Goal: Find specific page/section: Find specific page/section

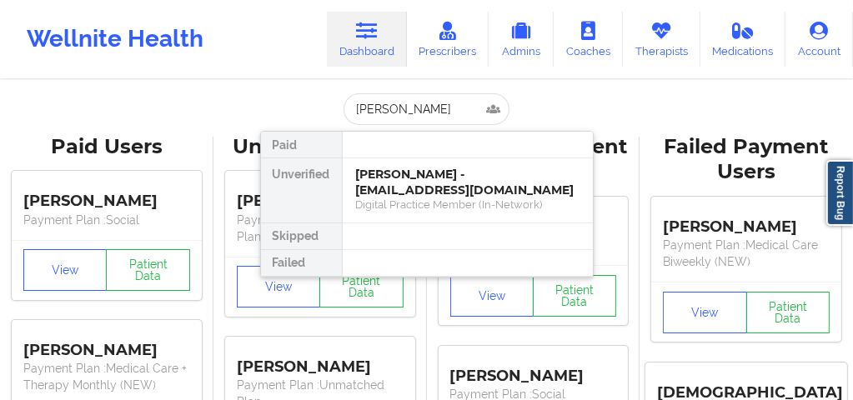
type input "[PERSON_NAME]"
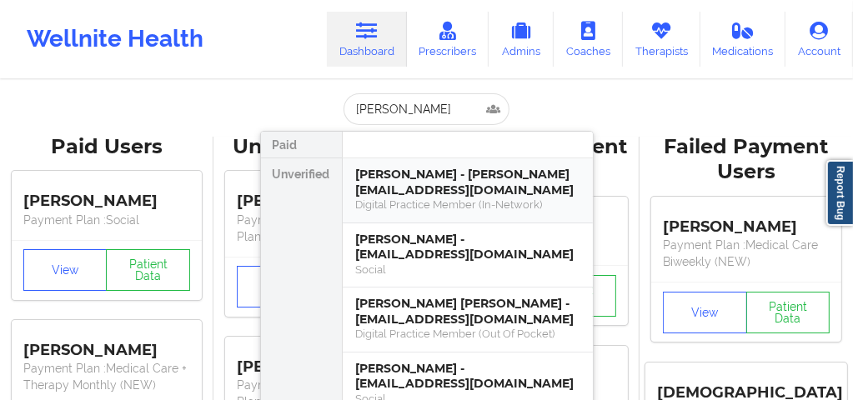
click at [388, 191] on div "[PERSON_NAME] - [PERSON_NAME][EMAIL_ADDRESS][DOMAIN_NAME]" at bounding box center [467, 182] width 223 height 31
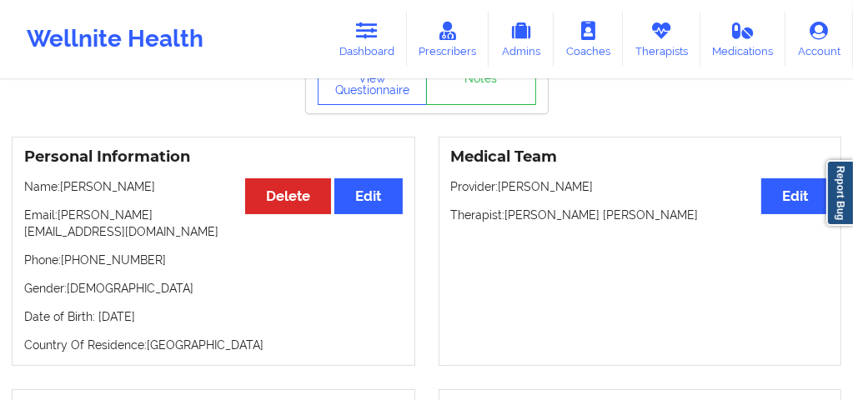
scroll to position [99, 0]
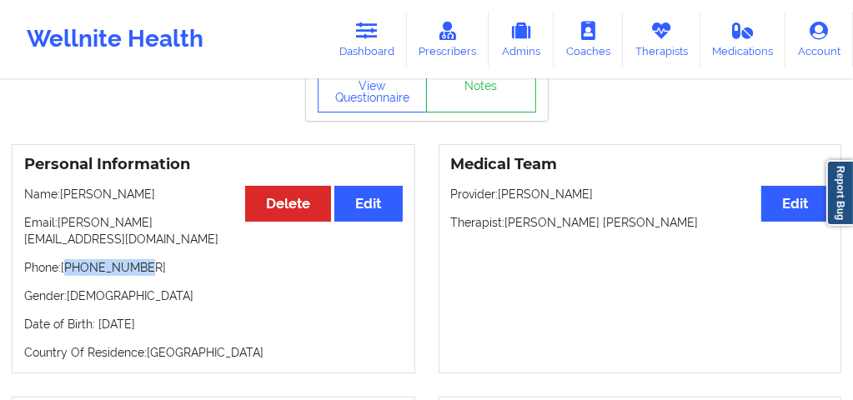
drag, startPoint x: 142, startPoint y: 251, endPoint x: 68, endPoint y: 242, distance: 74.7
click at [68, 259] on p "Phone: [PHONE_NUMBER]" at bounding box center [213, 267] width 378 height 17
copy p "17863760775"
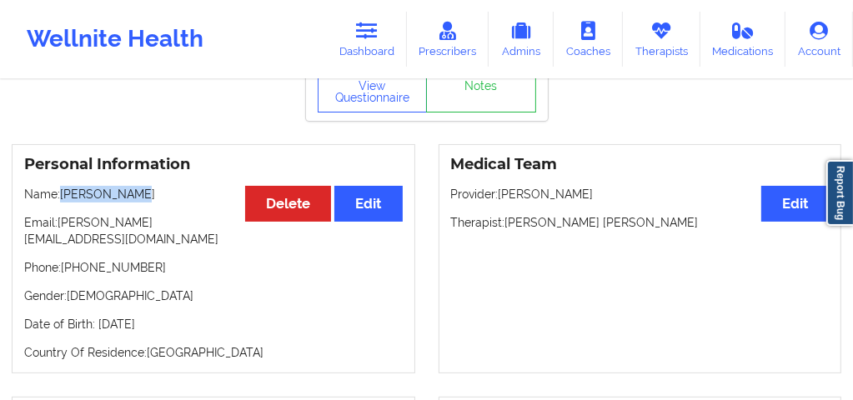
drag, startPoint x: 130, startPoint y: 193, endPoint x: 63, endPoint y: 189, distance: 67.6
click at [63, 189] on p "Name: [PERSON_NAME]" at bounding box center [213, 194] width 378 height 17
copy p "[PERSON_NAME]"
click at [363, 35] on icon at bounding box center [367, 31] width 22 height 18
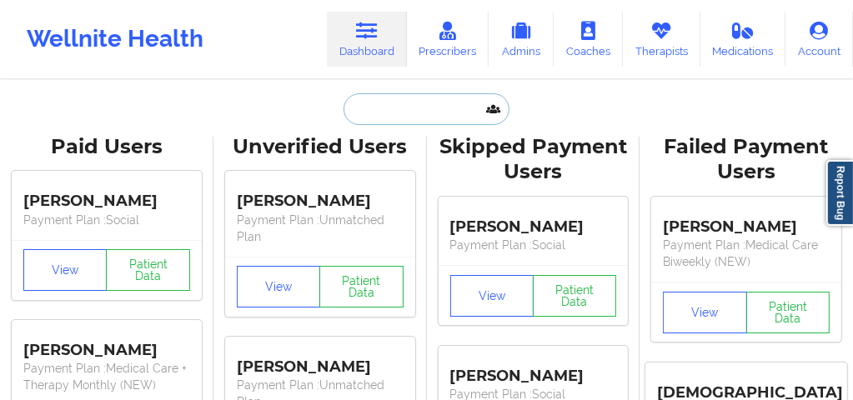
click at [380, 106] on input "text" at bounding box center [425, 109] width 165 height 32
paste input "[EMAIL_ADDRESS][DOMAIN_NAME]"
type input "[EMAIL_ADDRESS][DOMAIN_NAME]"
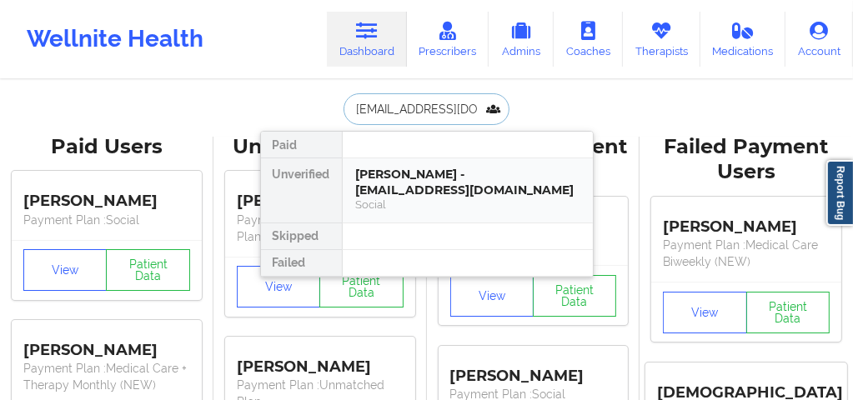
click at [413, 190] on div "[PERSON_NAME] - [EMAIL_ADDRESS][DOMAIN_NAME]" at bounding box center [467, 182] width 223 height 31
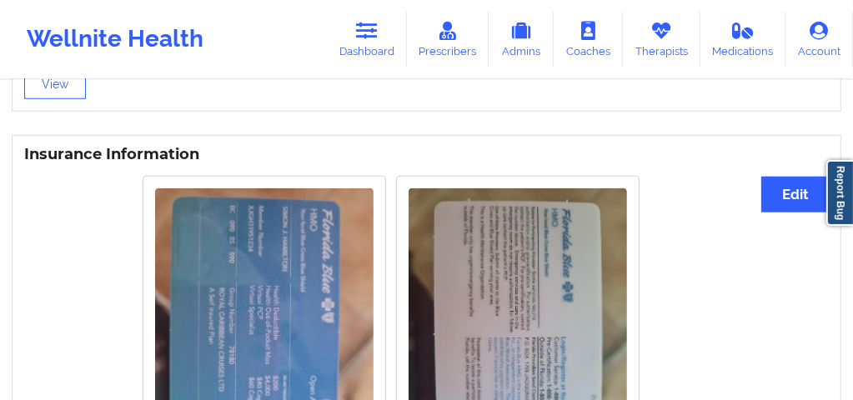
scroll to position [1178, 0]
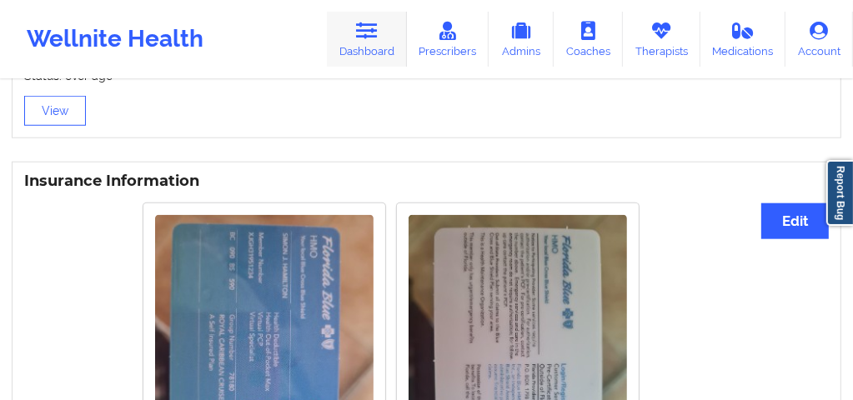
click at [380, 43] on link "Dashboard" at bounding box center [367, 39] width 80 height 55
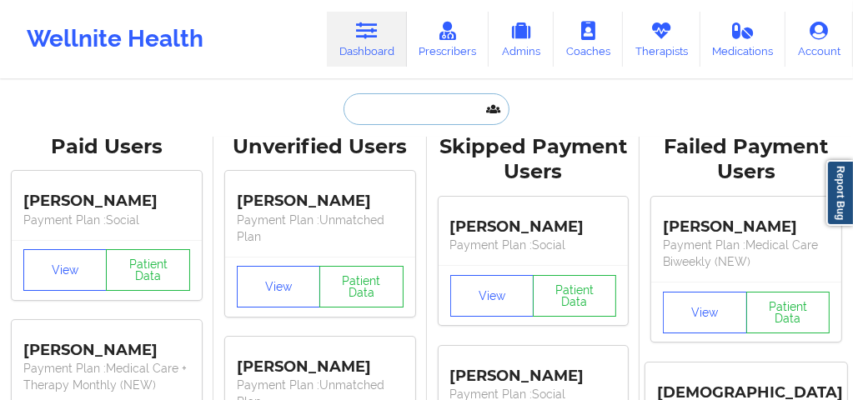
click at [359, 117] on input "text" at bounding box center [425, 109] width 165 height 32
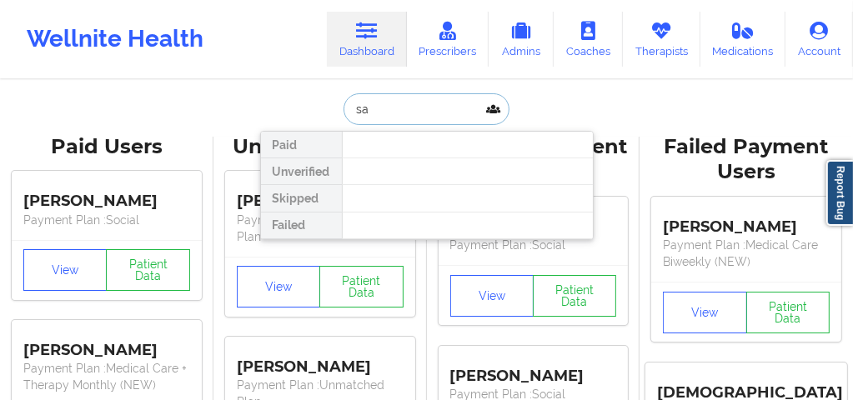
type input "s"
type input "Samreed"
drag, startPoint x: 361, startPoint y: 108, endPoint x: 340, endPoint y: 107, distance: 20.9
click at [343, 107] on input "Samreed" at bounding box center [425, 109] width 165 height 32
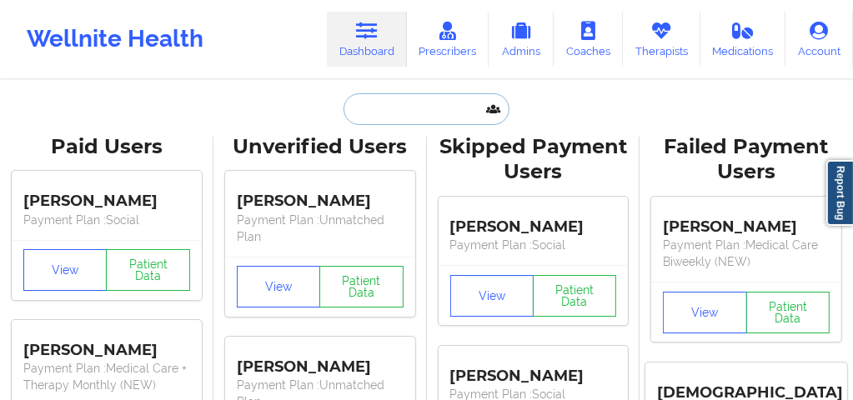
paste input "[EMAIL_ADDRESS][DOMAIN_NAME]"
type input "[EMAIL_ADDRESS][DOMAIN_NAME]"
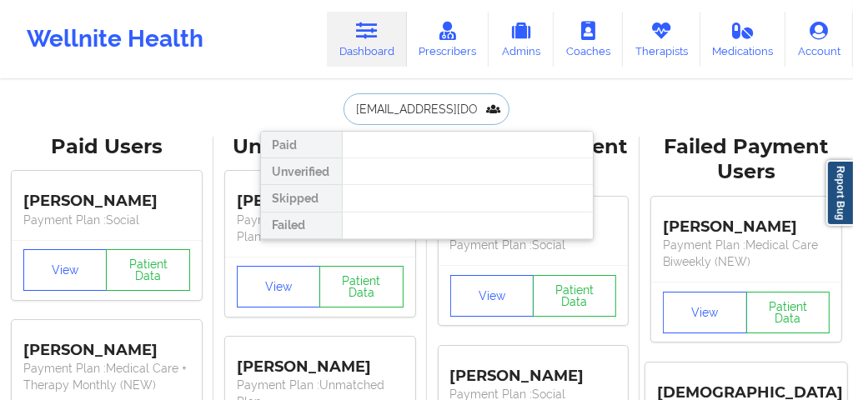
scroll to position [0, 12]
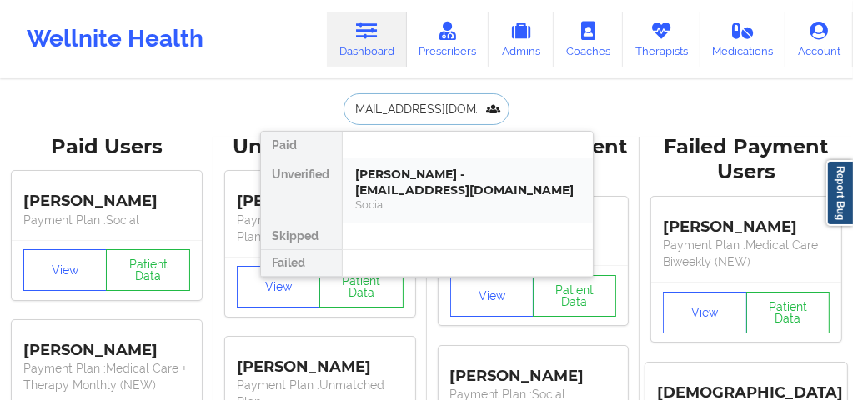
click at [438, 163] on div "[PERSON_NAME] - [EMAIL_ADDRESS][DOMAIN_NAME] Social" at bounding box center [468, 190] width 250 height 64
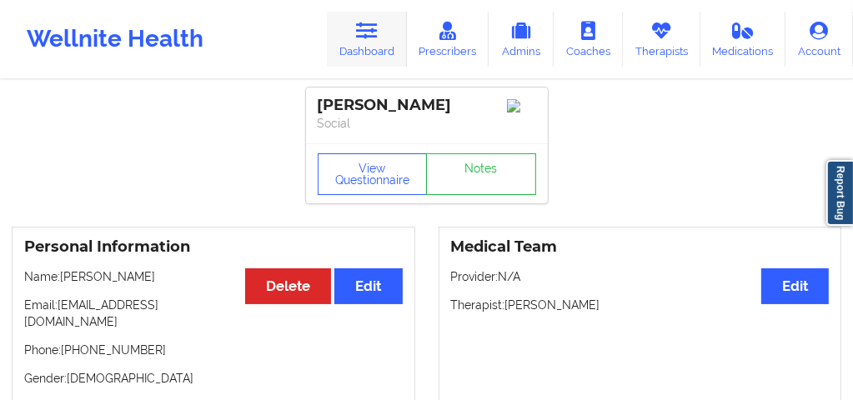
click at [349, 38] on link "Dashboard" at bounding box center [367, 39] width 80 height 55
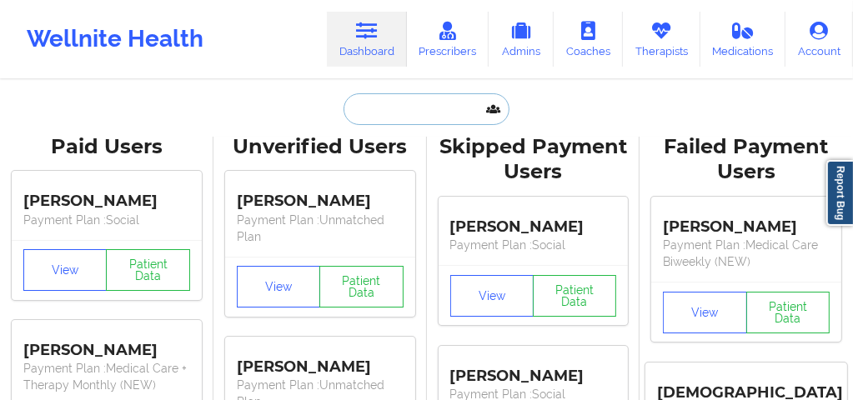
click at [360, 108] on input "text" at bounding box center [425, 109] width 165 height 32
paste input "Sarina"
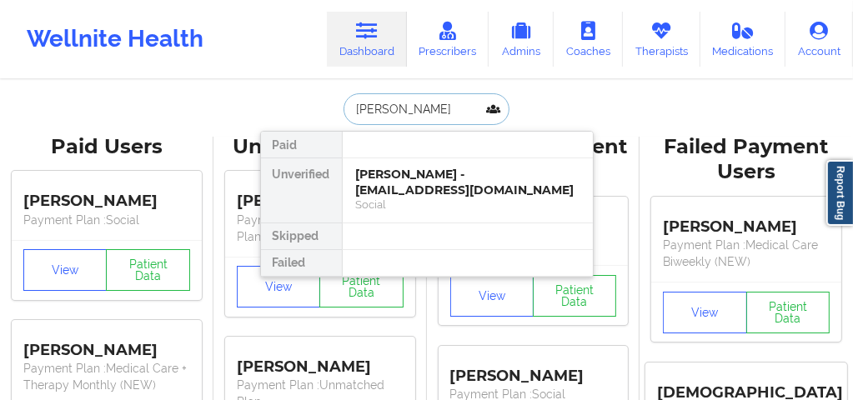
type input "[PERSON_NAME]"
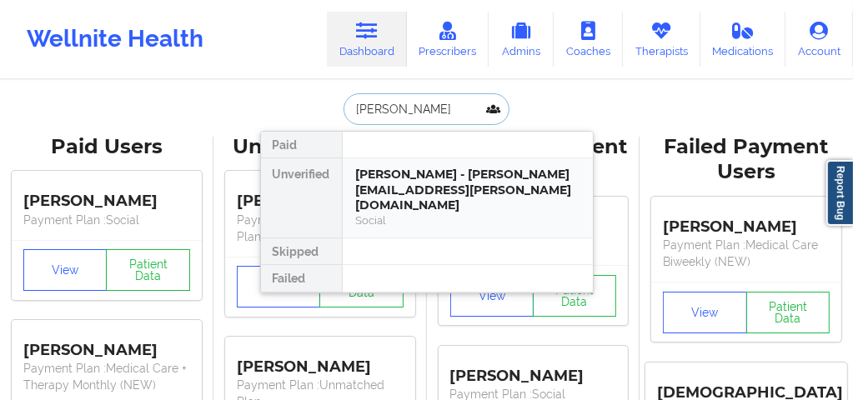
click at [403, 170] on div "[PERSON_NAME] - [PERSON_NAME][EMAIL_ADDRESS][PERSON_NAME][DOMAIN_NAME]" at bounding box center [467, 190] width 223 height 47
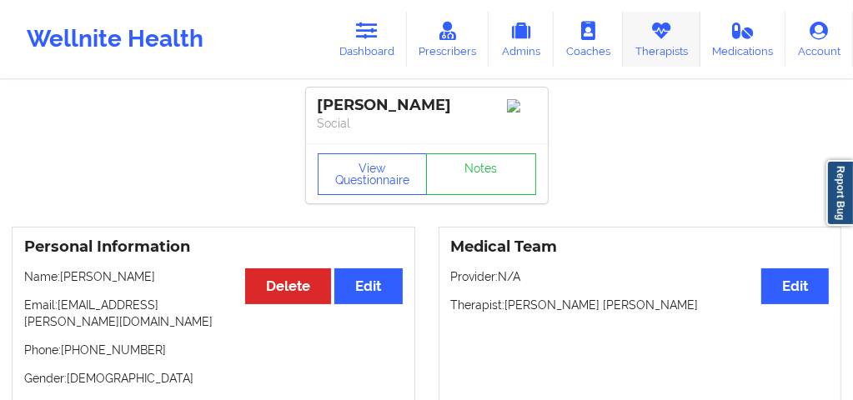
click at [653, 38] on icon at bounding box center [661, 31] width 22 height 18
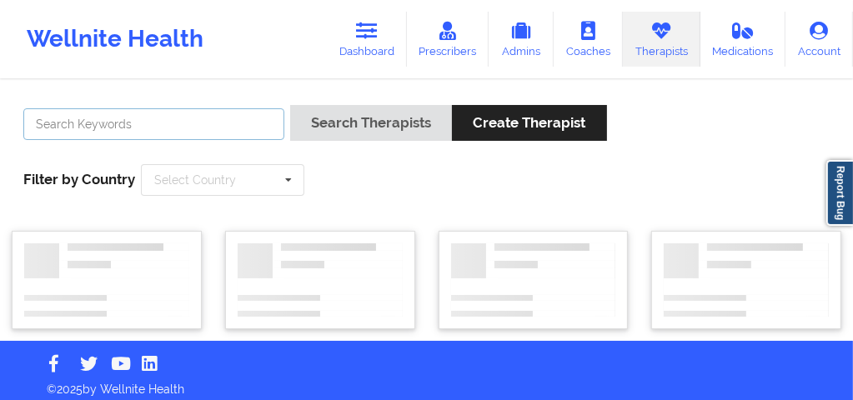
click at [198, 125] on input "text" at bounding box center [153, 124] width 261 height 32
paste input "[PERSON_NAME] -"
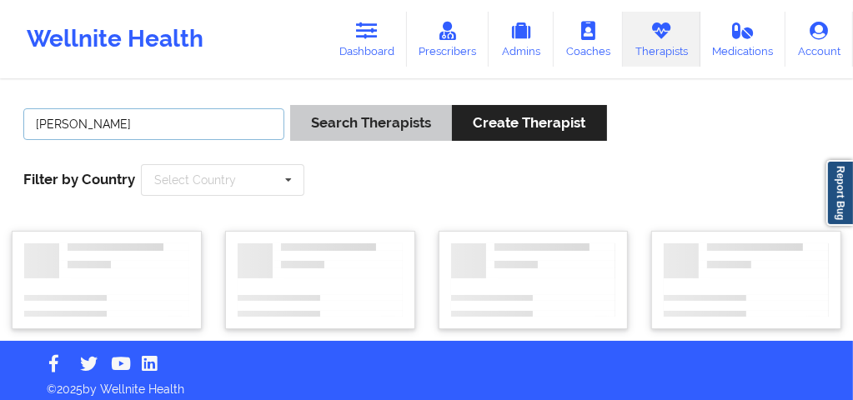
type input "[PERSON_NAME]"
click at [383, 111] on button "Search Therapists" at bounding box center [371, 123] width 162 height 36
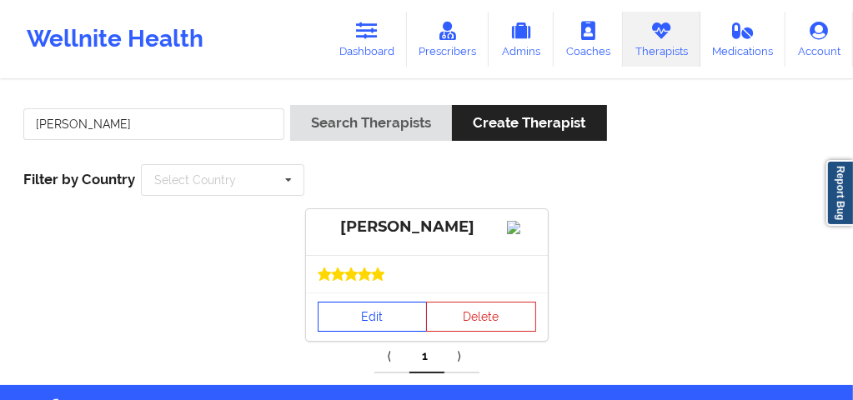
click at [380, 332] on link "Edit" at bounding box center [373, 317] width 110 height 30
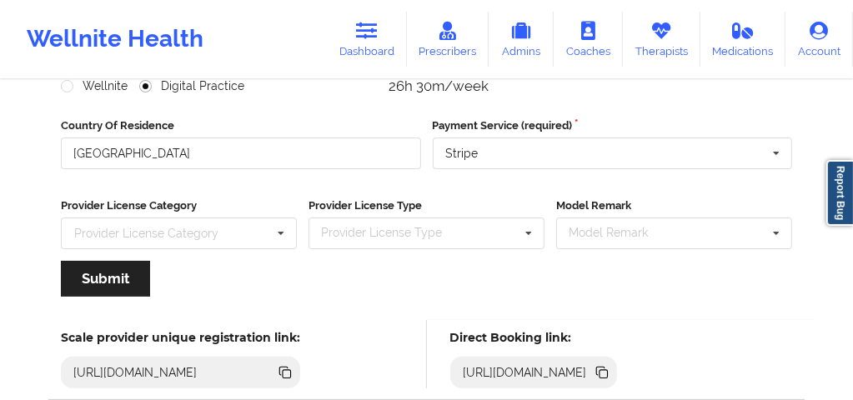
scroll to position [347, 0]
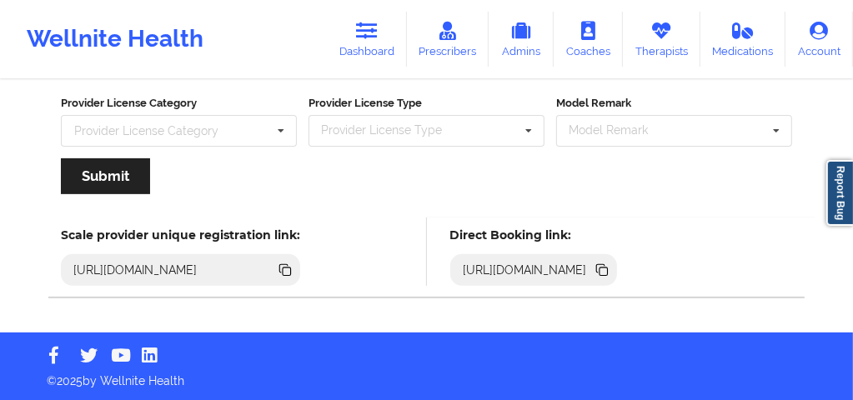
click at [608, 271] on icon at bounding box center [603, 272] width 8 height 8
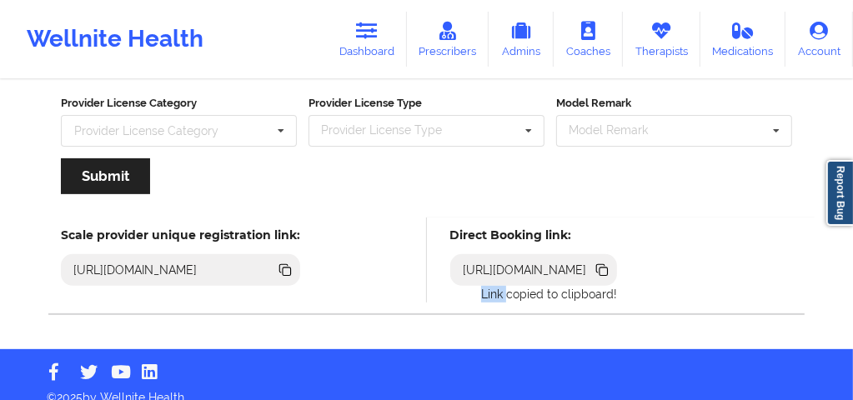
click at [608, 271] on icon at bounding box center [603, 272] width 8 height 8
copy p "Link"
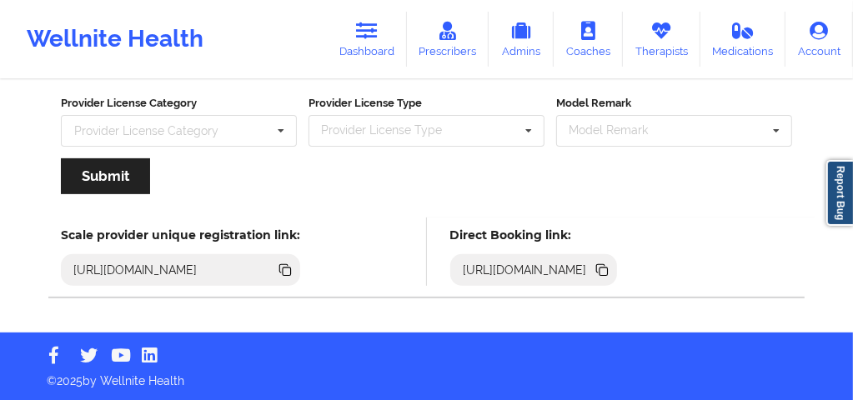
click at [611, 273] on icon at bounding box center [602, 270] width 18 height 18
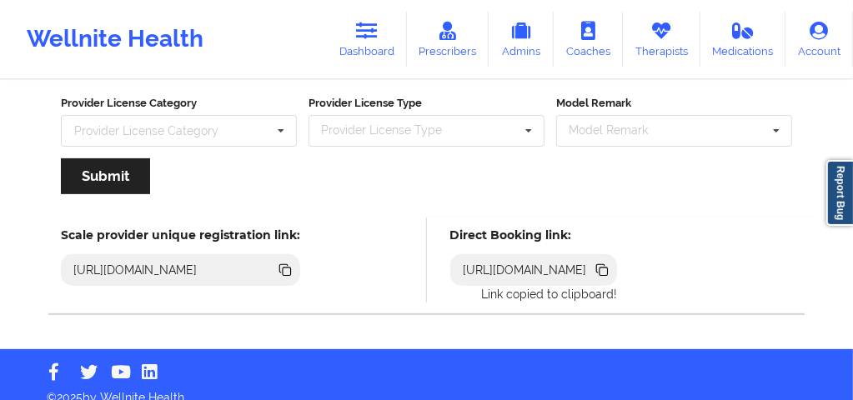
click at [608, 269] on icon at bounding box center [603, 272] width 8 height 8
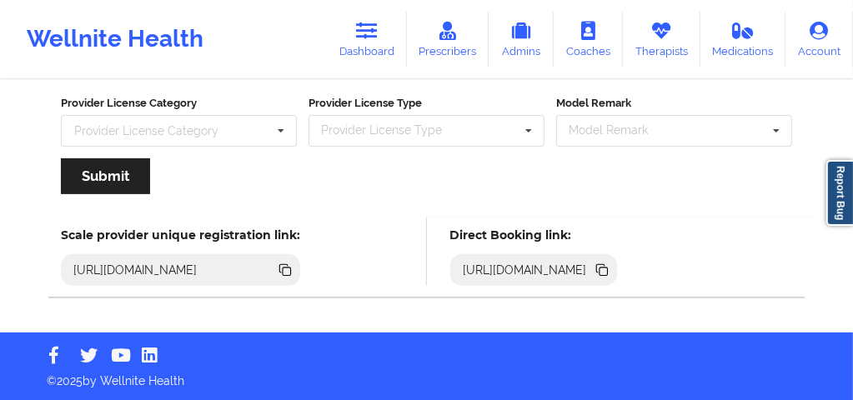
click at [608, 268] on icon at bounding box center [603, 272] width 8 height 8
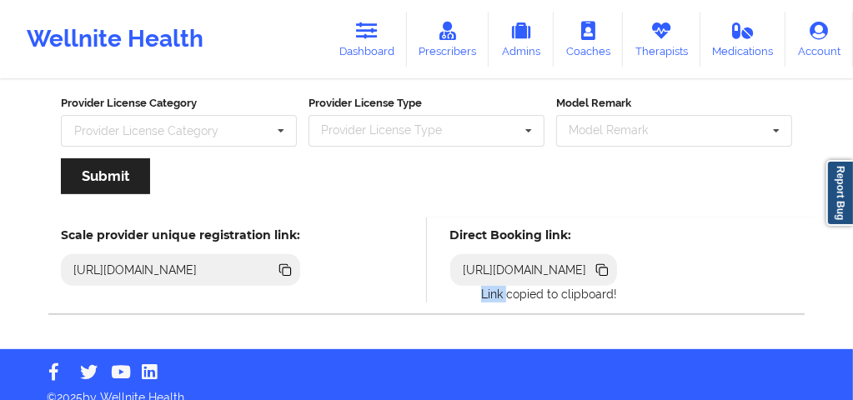
click at [608, 268] on icon at bounding box center [603, 272] width 8 height 8
copy p "Link"
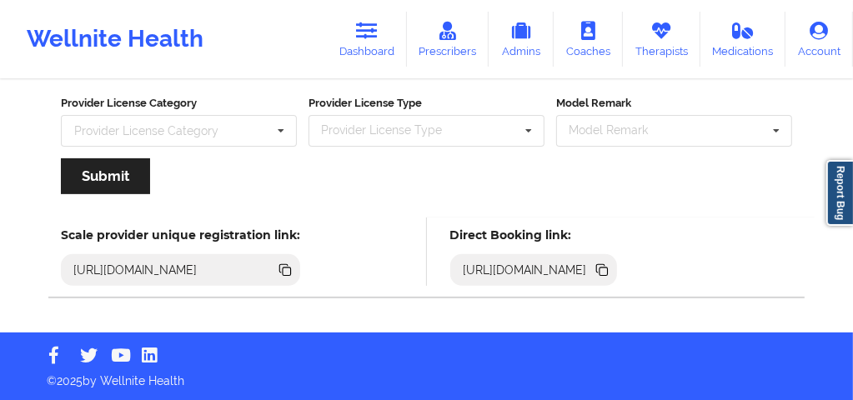
click at [608, 272] on icon at bounding box center [603, 272] width 8 height 8
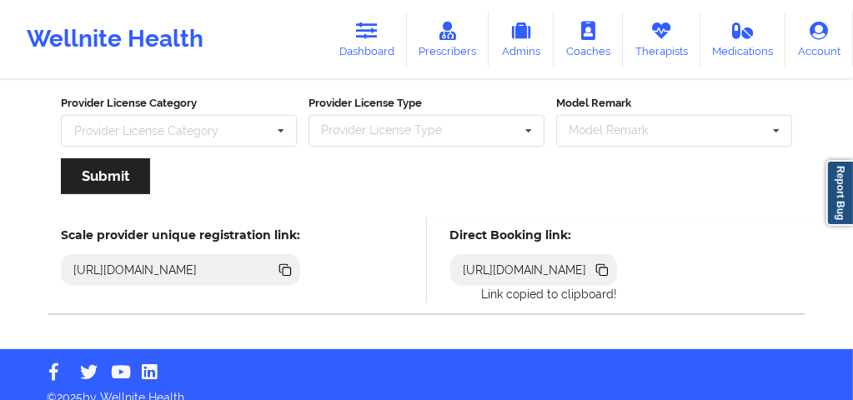
click at [608, 272] on icon at bounding box center [603, 272] width 8 height 8
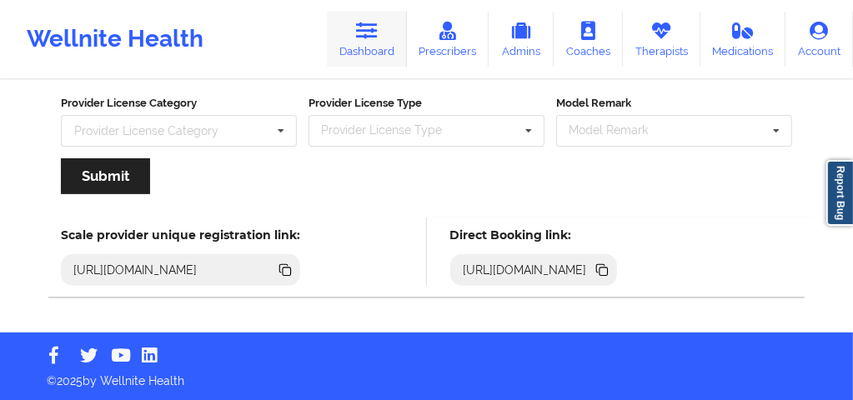
click at [378, 31] on icon at bounding box center [367, 31] width 22 height 18
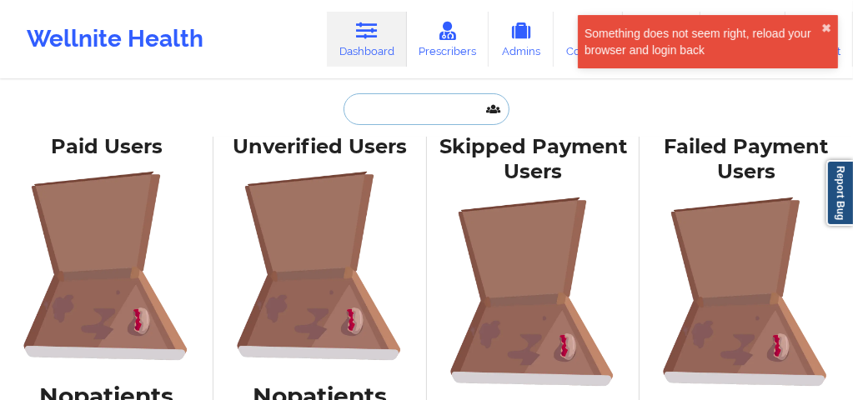
click at [377, 113] on input "text" at bounding box center [425, 109] width 165 height 32
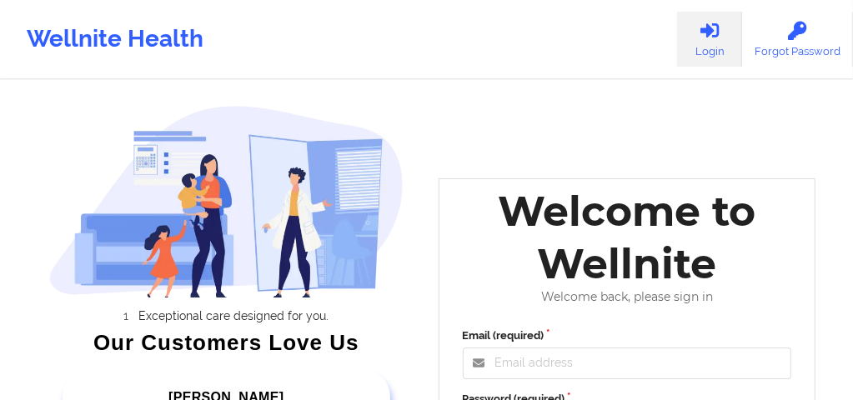
click at [508, 273] on div "Welcome to Wellnite" at bounding box center [627, 237] width 353 height 105
click at [503, 360] on input "Email (required)" at bounding box center [627, 364] width 329 height 32
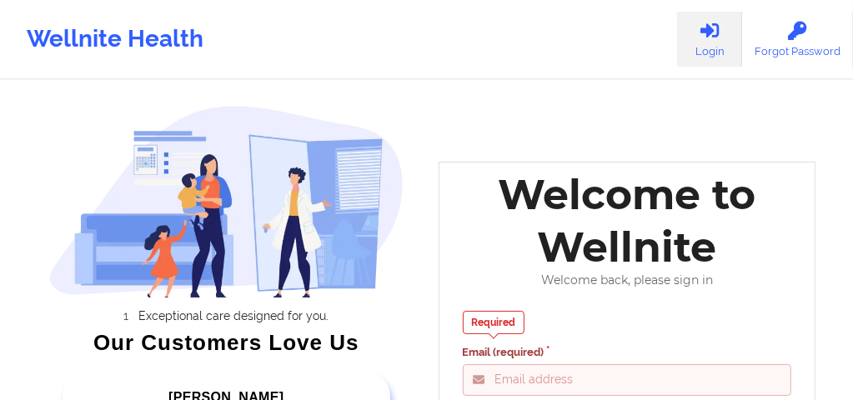
type input "[EMAIL_ADDRESS][DOMAIN_NAME]"
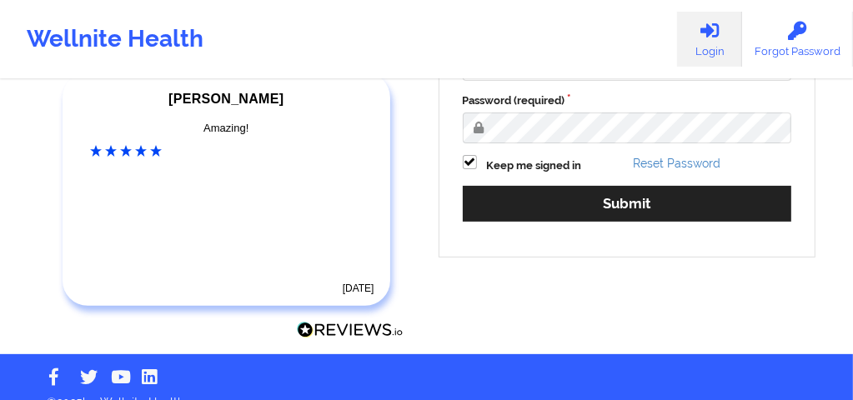
scroll to position [300, 0]
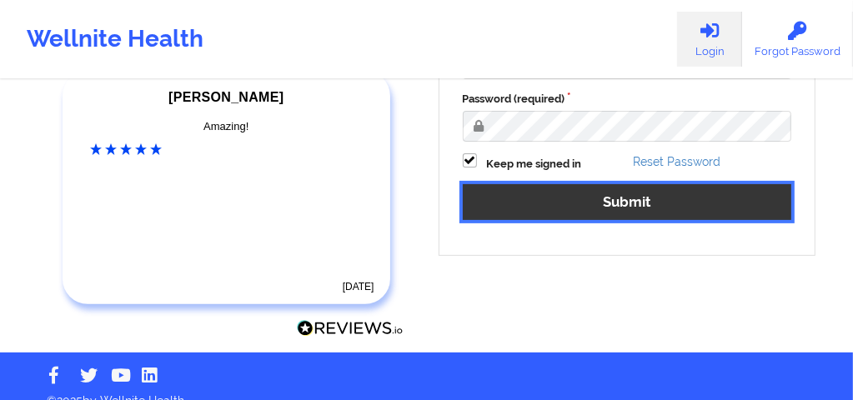
click at [513, 203] on button "Submit" at bounding box center [627, 202] width 329 height 36
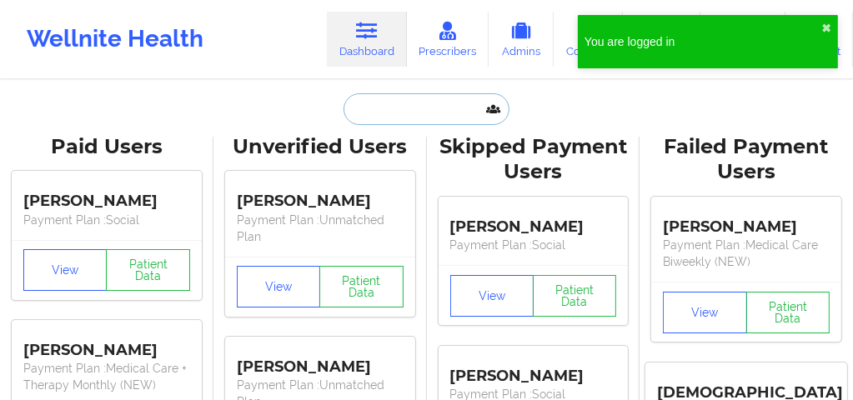
click at [395, 116] on input "text" at bounding box center [425, 109] width 165 height 32
paste input "natasha.i652@gmail.com"
type input "natasha.i652@gmail.com"
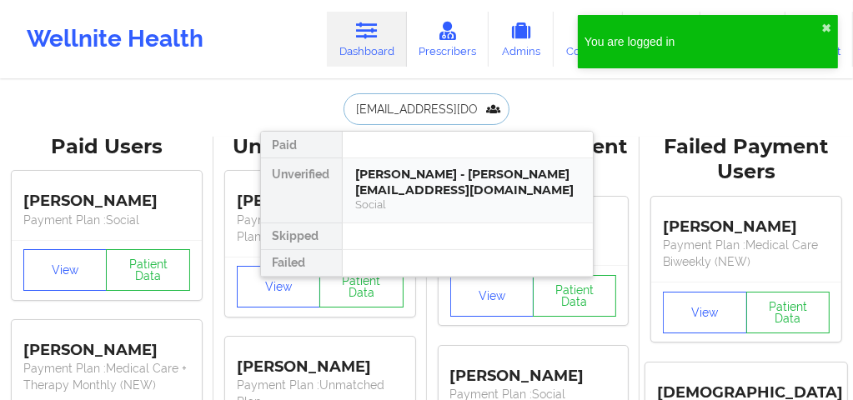
click at [404, 193] on div "Natasha Infante - natasha.i652@gmail.com" at bounding box center [467, 182] width 223 height 31
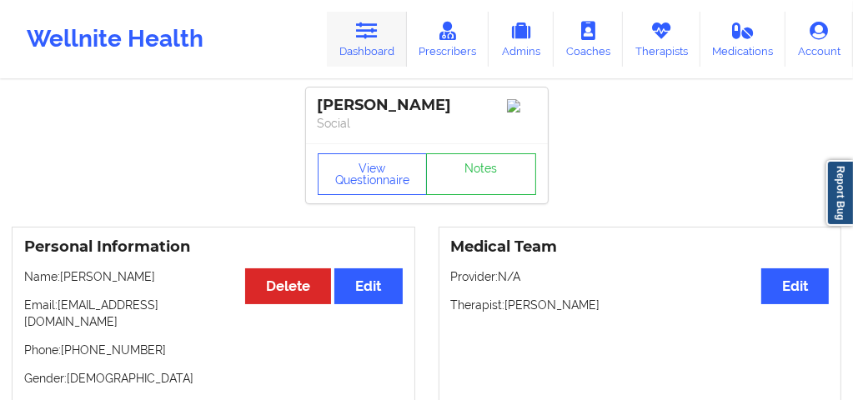
click at [384, 50] on link "Dashboard" at bounding box center [367, 39] width 80 height 55
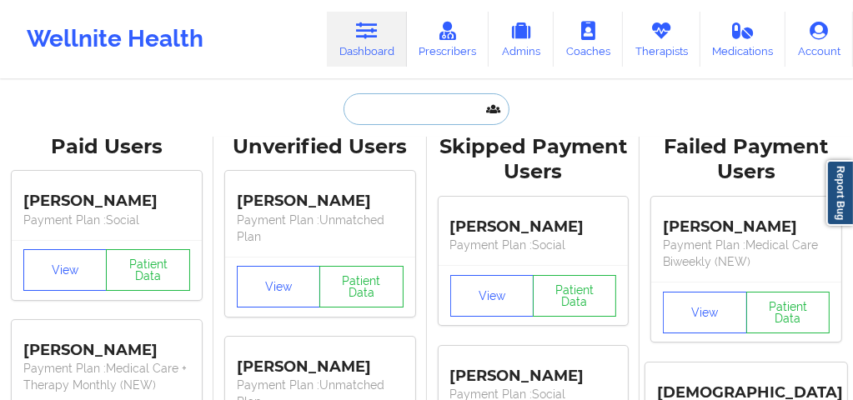
click at [373, 106] on input "text" at bounding box center [425, 109] width 165 height 32
paste input "jahlilda1@gmail.com"
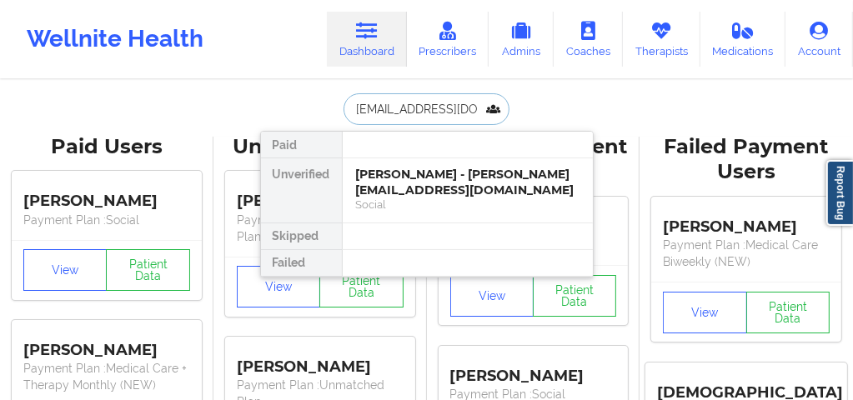
type input "jahlilda1@gmail.com"
click at [420, 203] on div "Social" at bounding box center [467, 205] width 223 height 14
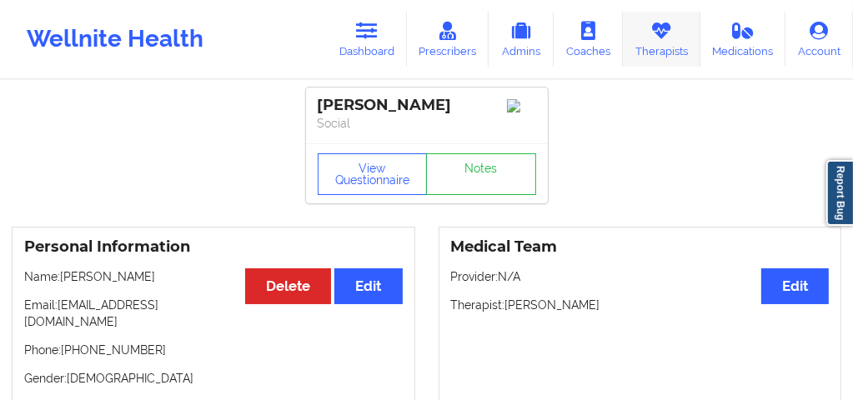
click at [661, 60] on link "Therapists" at bounding box center [662, 39] width 78 height 55
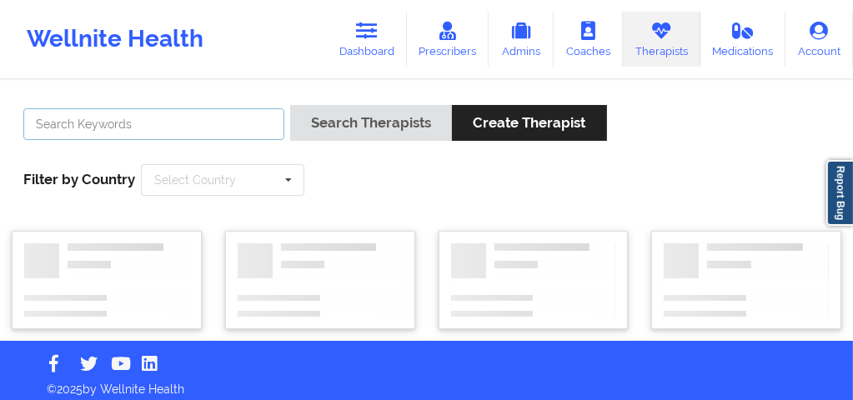
click at [203, 130] on input "text" at bounding box center [153, 124] width 261 height 32
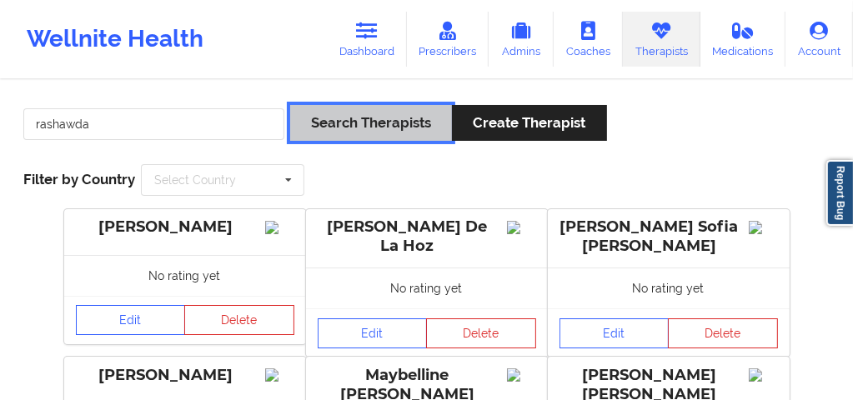
click at [332, 128] on button "Search Therapists" at bounding box center [371, 123] width 162 height 36
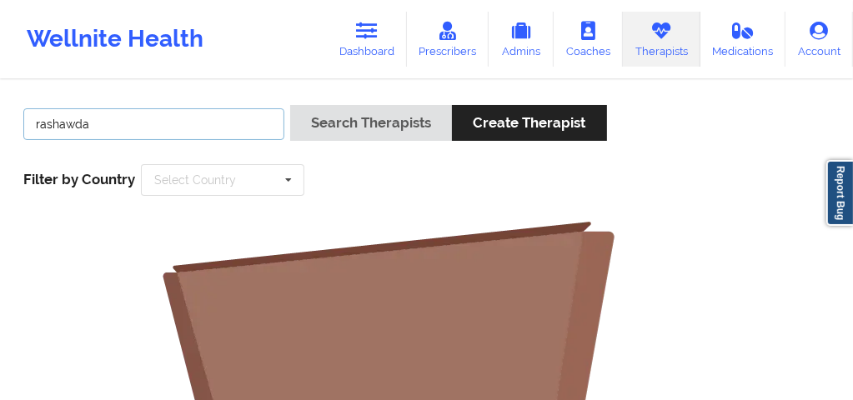
click at [115, 133] on input "rashawda" at bounding box center [153, 124] width 261 height 32
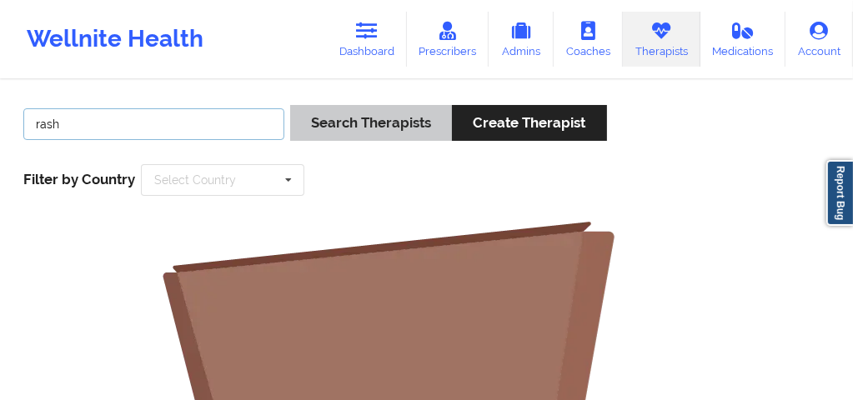
type input "rash"
click at [328, 119] on button "Search Therapists" at bounding box center [371, 123] width 162 height 36
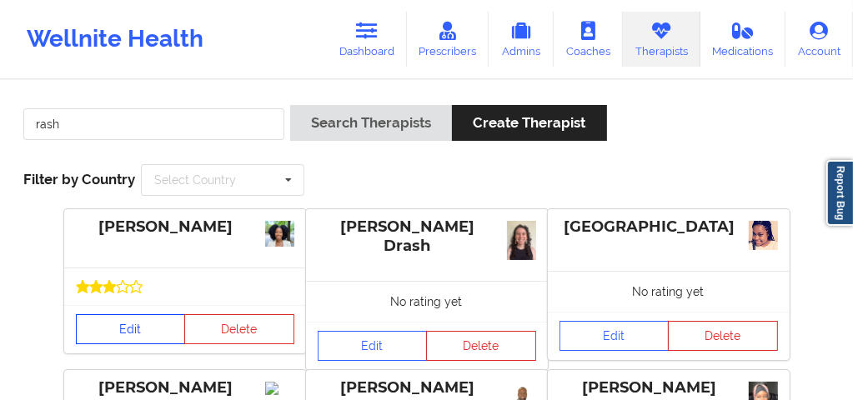
click at [128, 328] on link "Edit" at bounding box center [131, 329] width 110 height 30
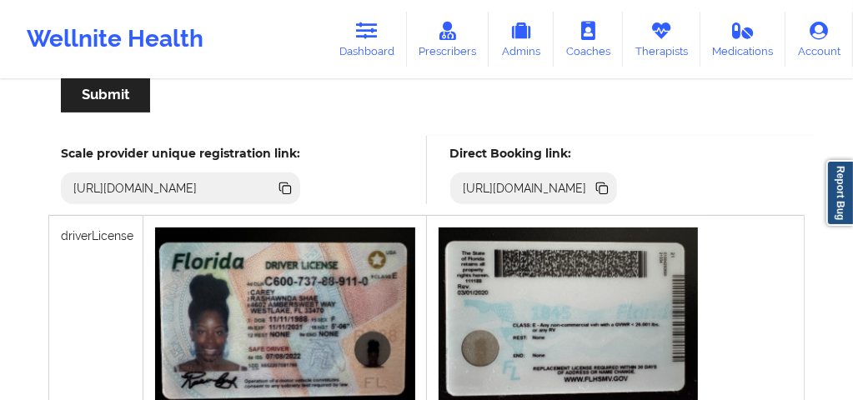
scroll to position [410, 0]
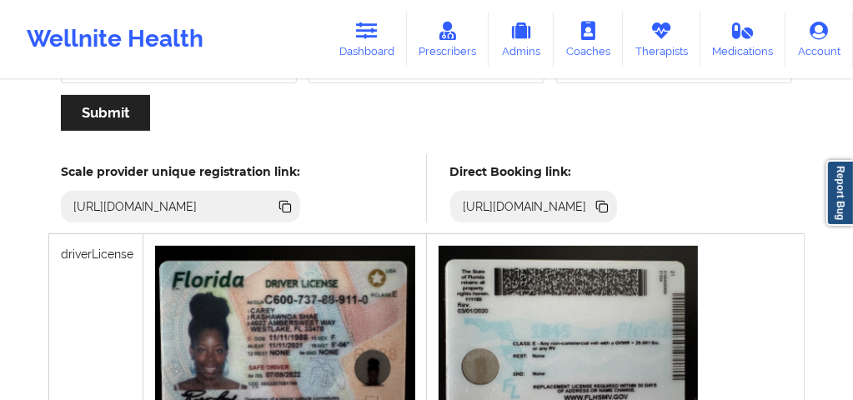
click at [608, 208] on icon at bounding box center [603, 208] width 8 height 8
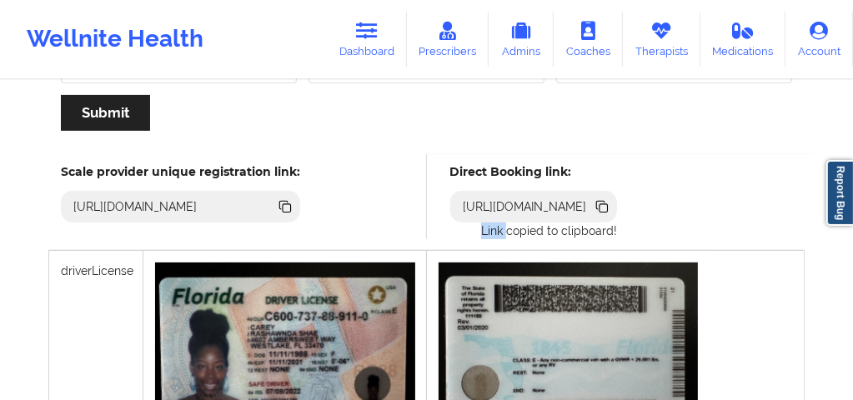
click at [608, 208] on icon at bounding box center [603, 208] width 8 height 8
copy p "Link"
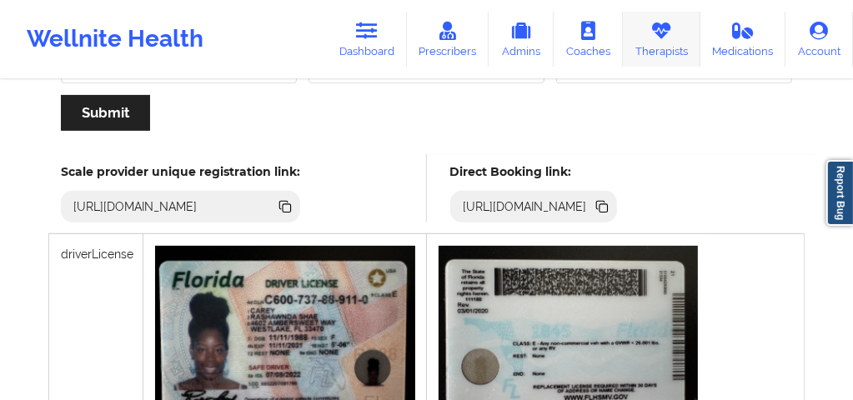
click at [663, 48] on link "Therapists" at bounding box center [662, 39] width 78 height 55
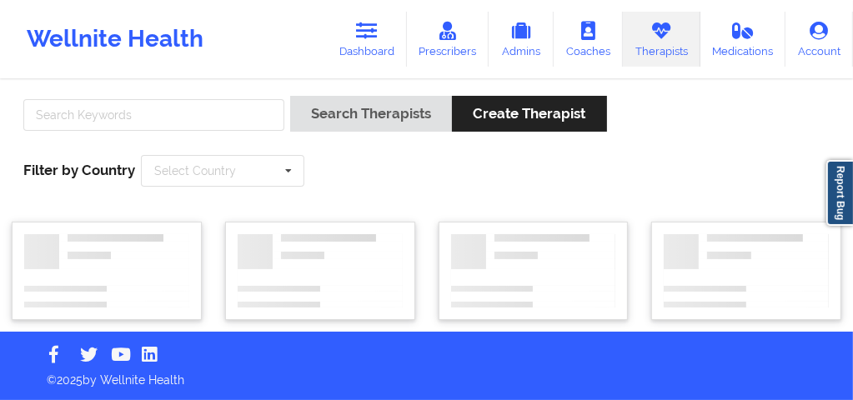
scroll to position [8, 0]
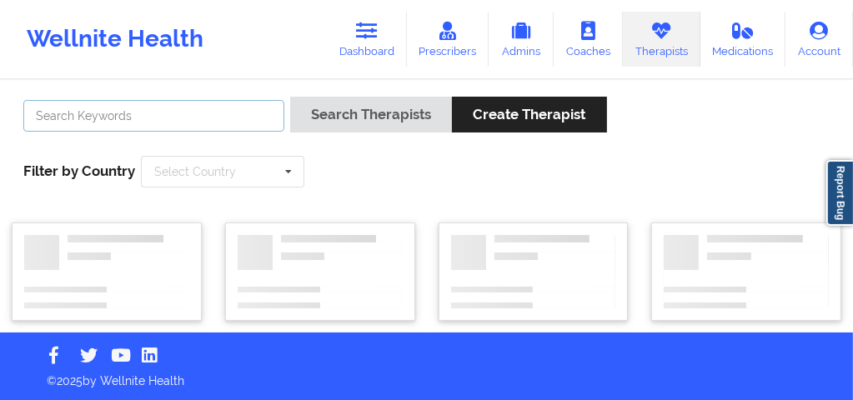
click at [140, 119] on input "text" at bounding box center [153, 116] width 261 height 32
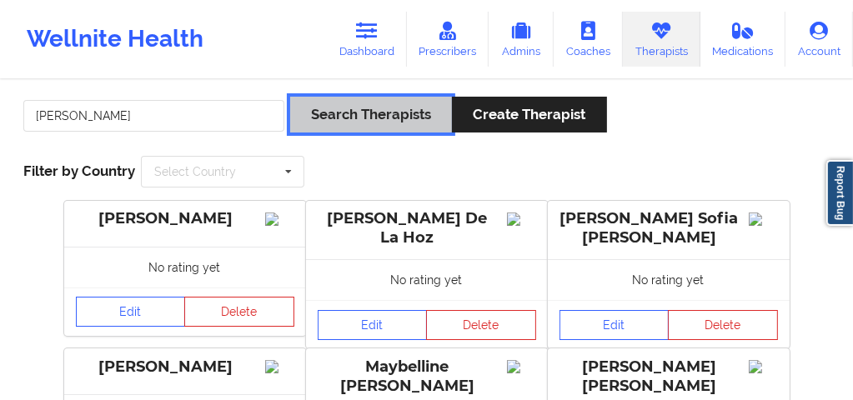
click at [355, 103] on button "Search Therapists" at bounding box center [371, 115] width 162 height 36
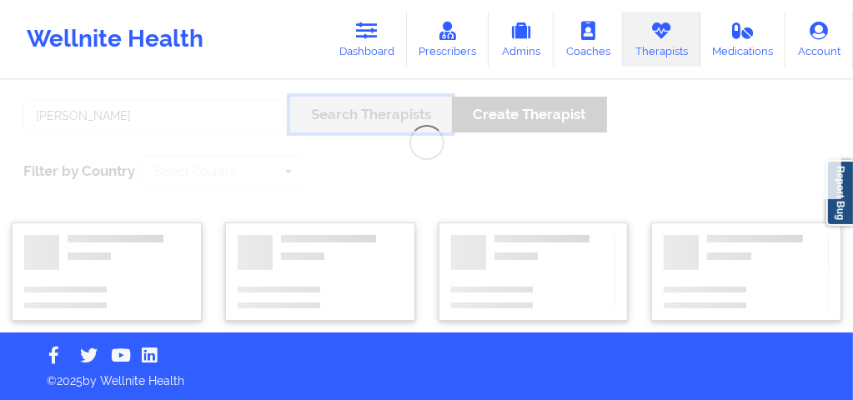
scroll to position [0, 0]
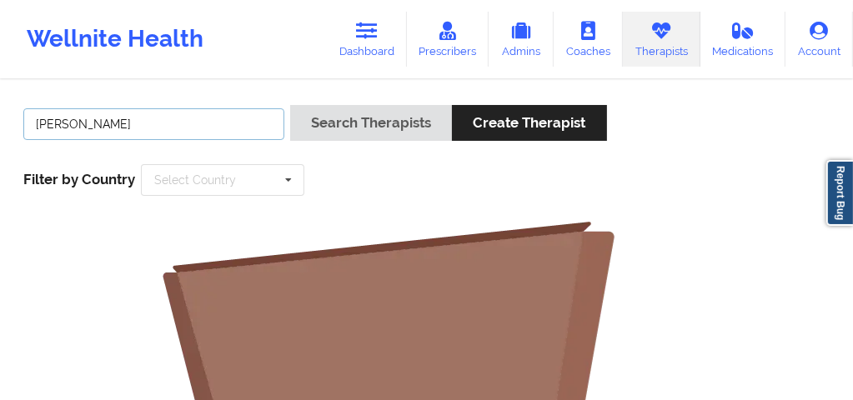
drag, startPoint x: 140, startPoint y: 129, endPoint x: 80, endPoint y: 120, distance: 60.7
click at [80, 120] on input "Timothy Weaver" at bounding box center [153, 124] width 261 height 32
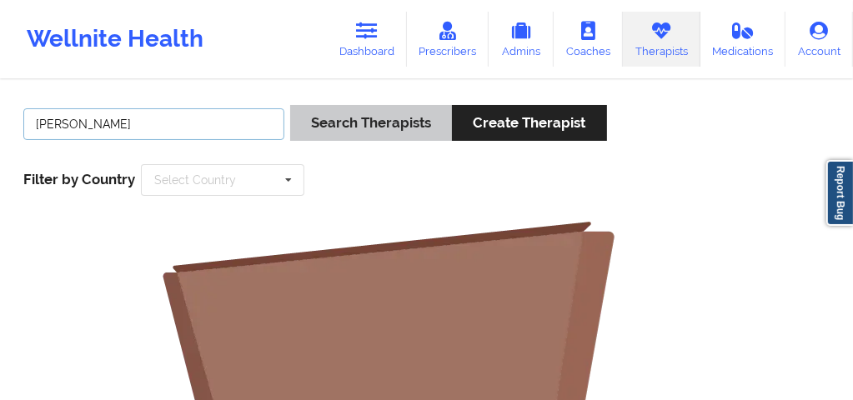
type input "Timothy"
click at [378, 121] on button "Search Therapists" at bounding box center [371, 123] width 162 height 36
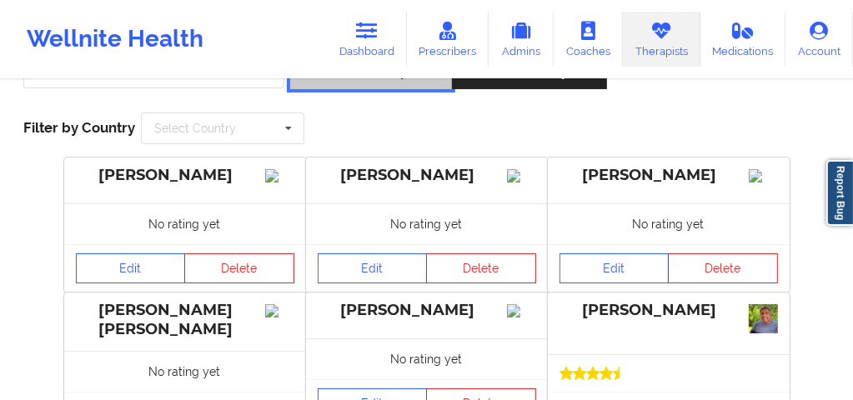
scroll to position [255, 0]
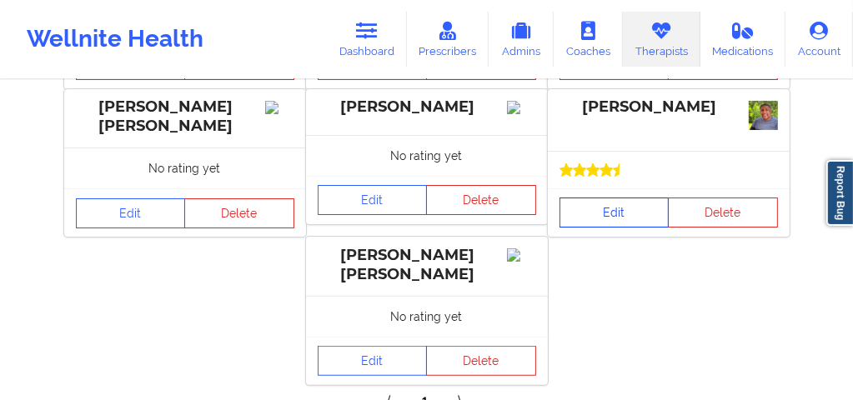
click at [616, 228] on link "Edit" at bounding box center [614, 213] width 110 height 30
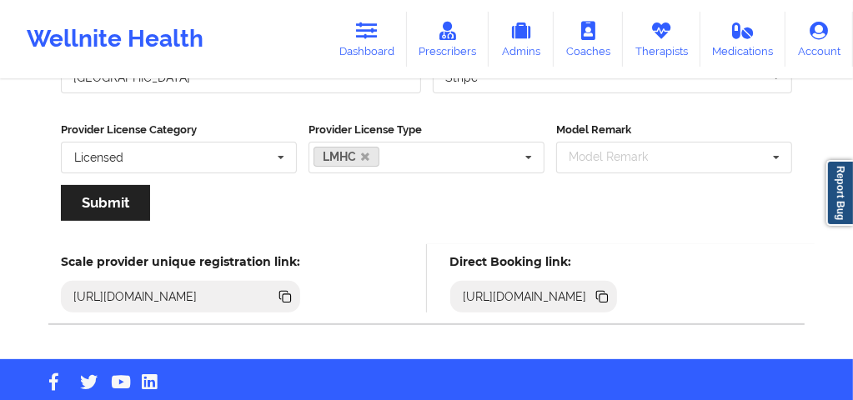
scroll to position [347, 0]
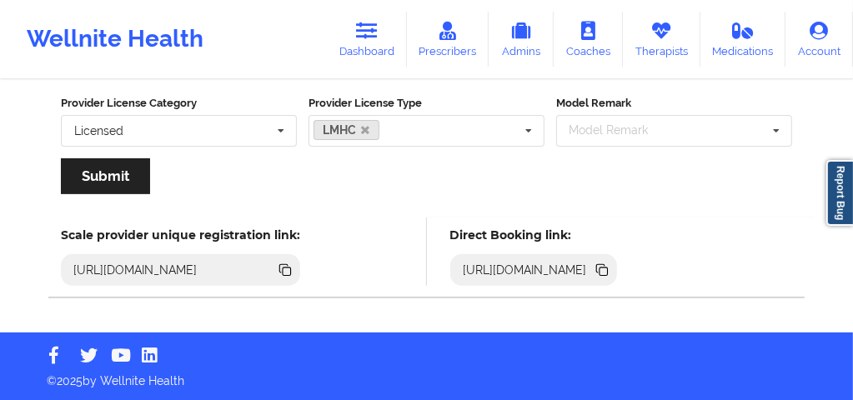
click at [608, 273] on icon at bounding box center [603, 272] width 8 height 8
click at [388, 28] on link "Dashboard" at bounding box center [367, 39] width 80 height 55
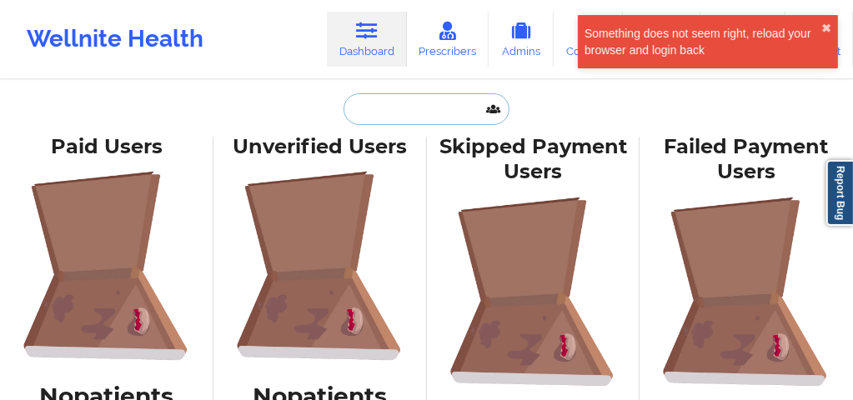
click at [383, 119] on input "text" at bounding box center [425, 109] width 165 height 32
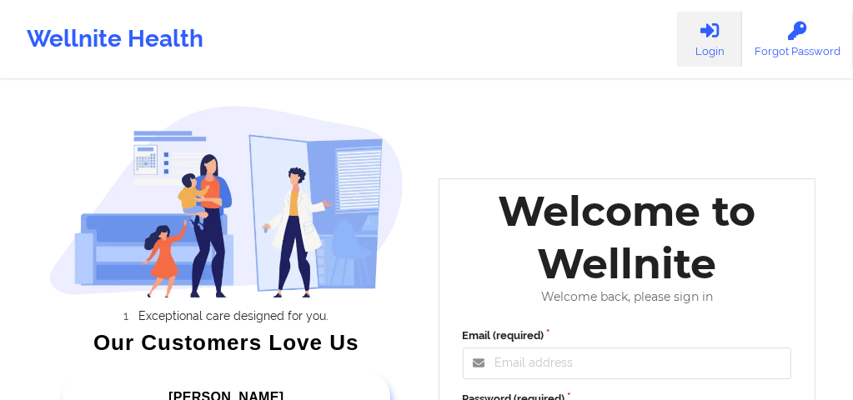
click at [529, 274] on div "Welcome to Wellnite" at bounding box center [627, 237] width 353 height 105
click at [498, 363] on input "Email (required)" at bounding box center [627, 364] width 329 height 32
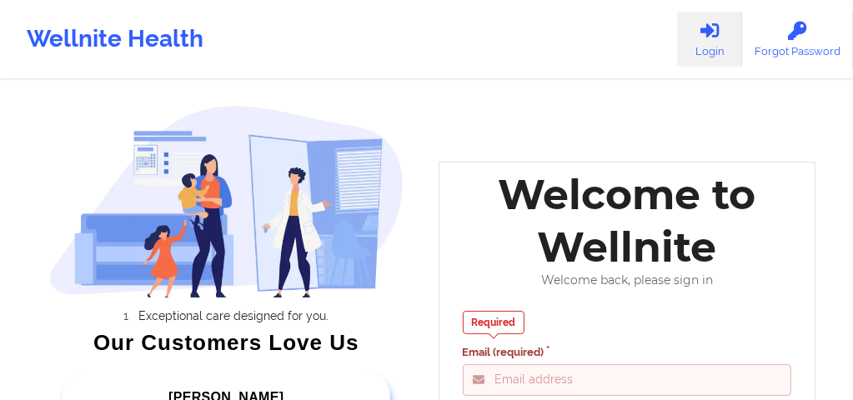
type input "Fanama@wellnite.com"
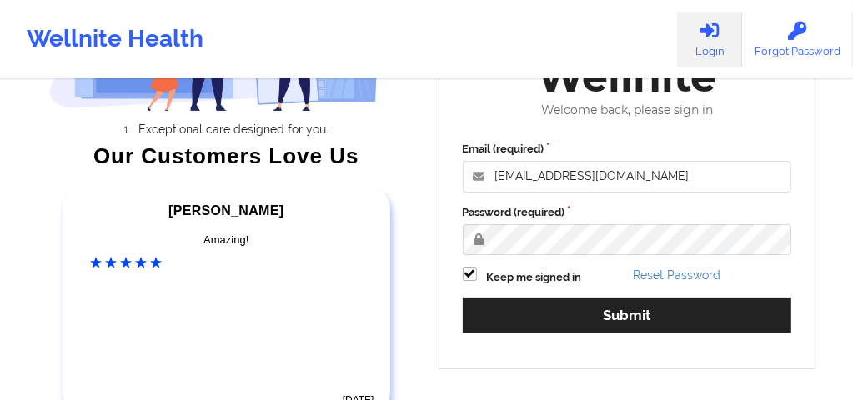
scroll to position [188, 0]
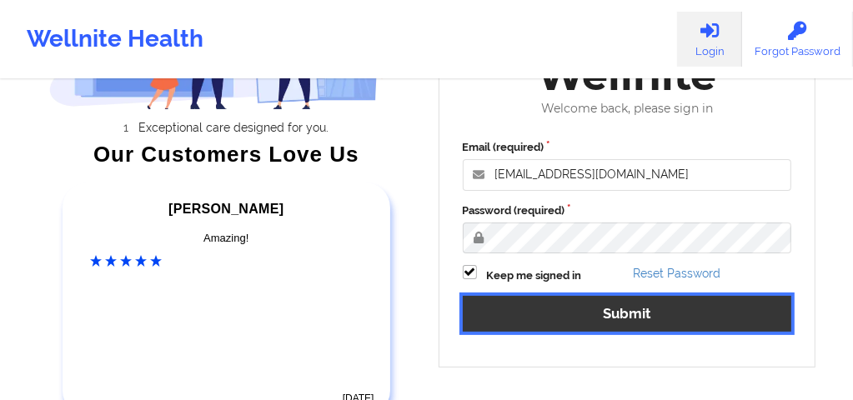
click at [540, 312] on button "Submit" at bounding box center [627, 314] width 329 height 36
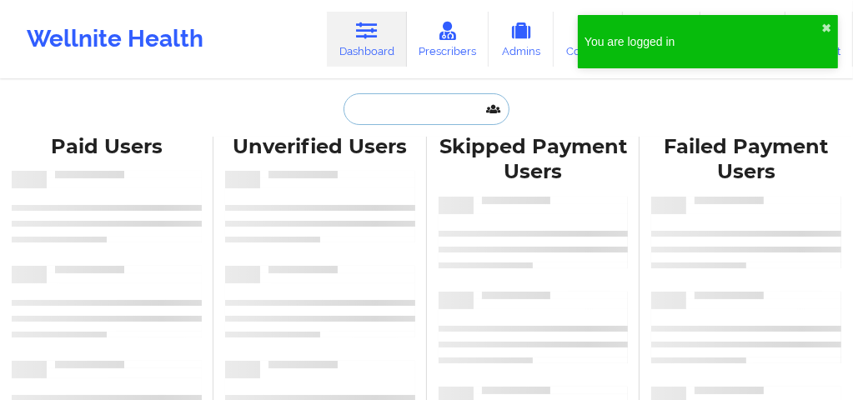
click at [393, 113] on input "text" at bounding box center [425, 109] width 165 height 32
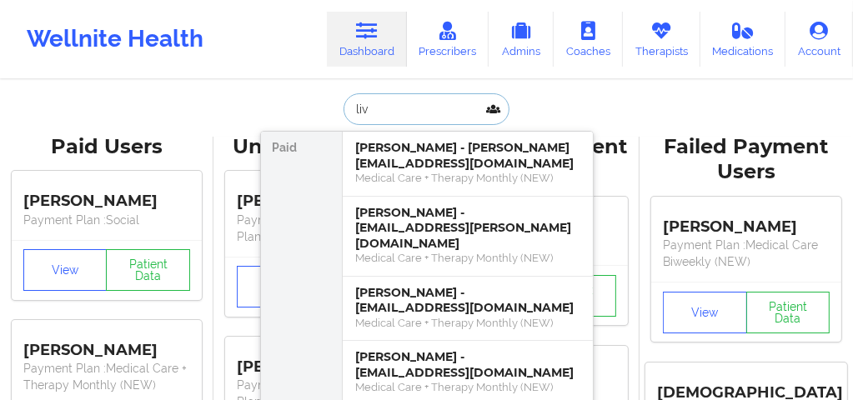
type input "liv"
